Goal: Find specific page/section: Find specific page/section

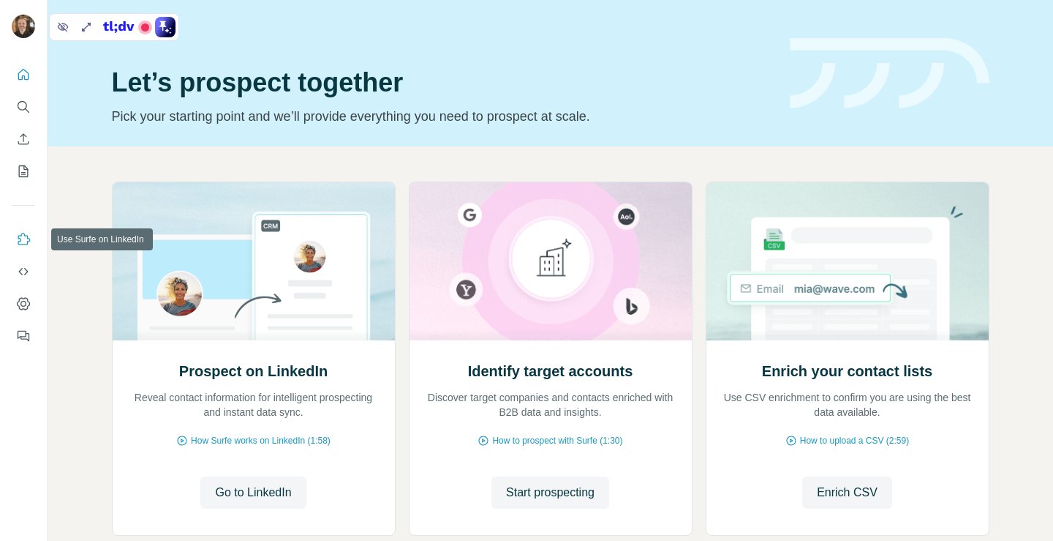
click at [23, 237] on icon "Use Surfe on LinkedIn" at bounding box center [23, 239] width 15 height 15
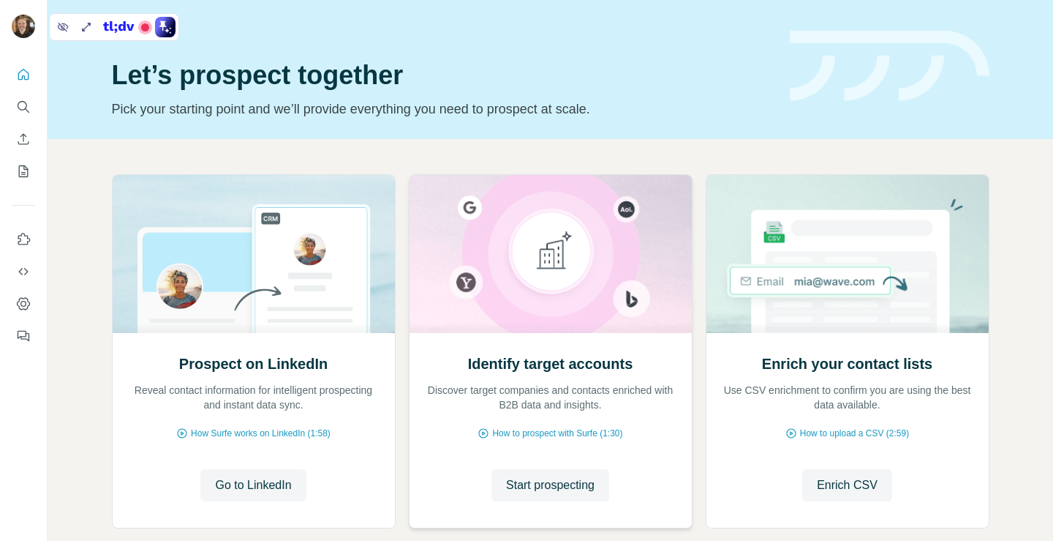
scroll to position [7, 0]
click at [22, 268] on icon "Use Surfe API" at bounding box center [23, 271] width 10 height 7
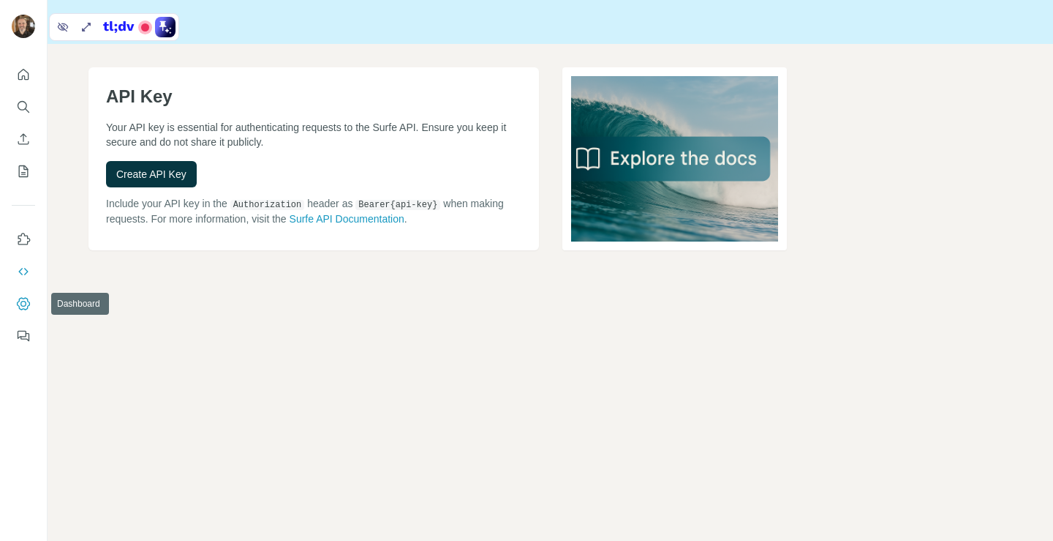
click at [25, 296] on icon "Dashboard" at bounding box center [23, 303] width 15 height 15
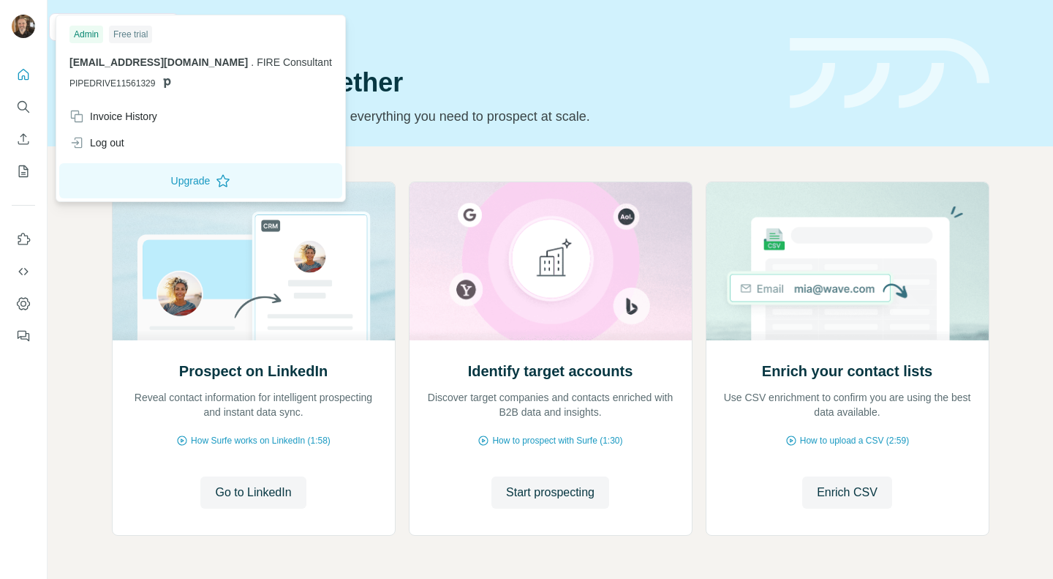
click at [16, 22] on img at bounding box center [23, 26] width 23 height 23
click at [25, 27] on img at bounding box center [23, 26] width 23 height 23
